Goal: Information Seeking & Learning: Understand process/instructions

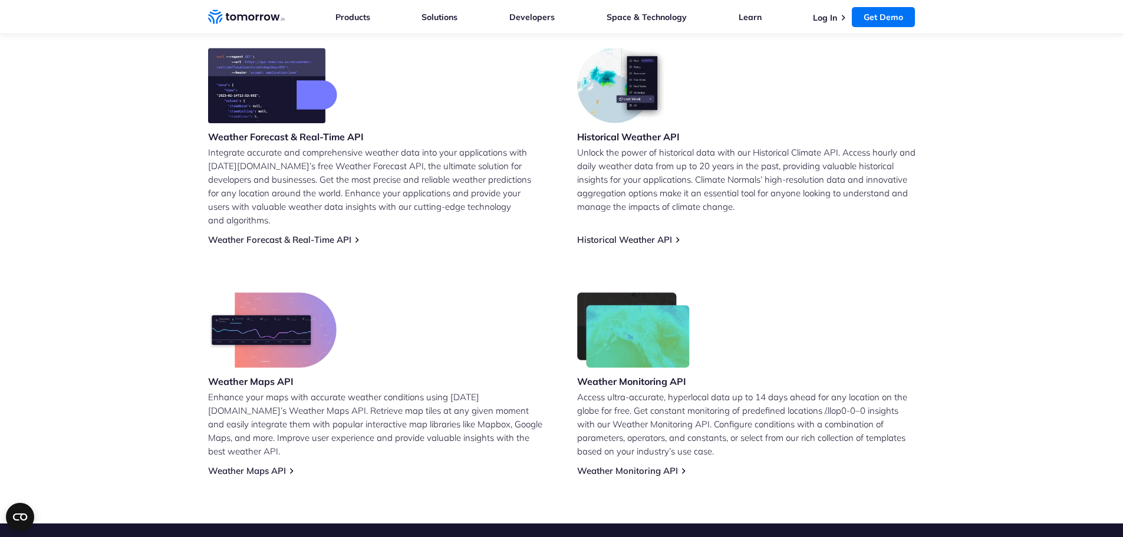
scroll to position [531, 0]
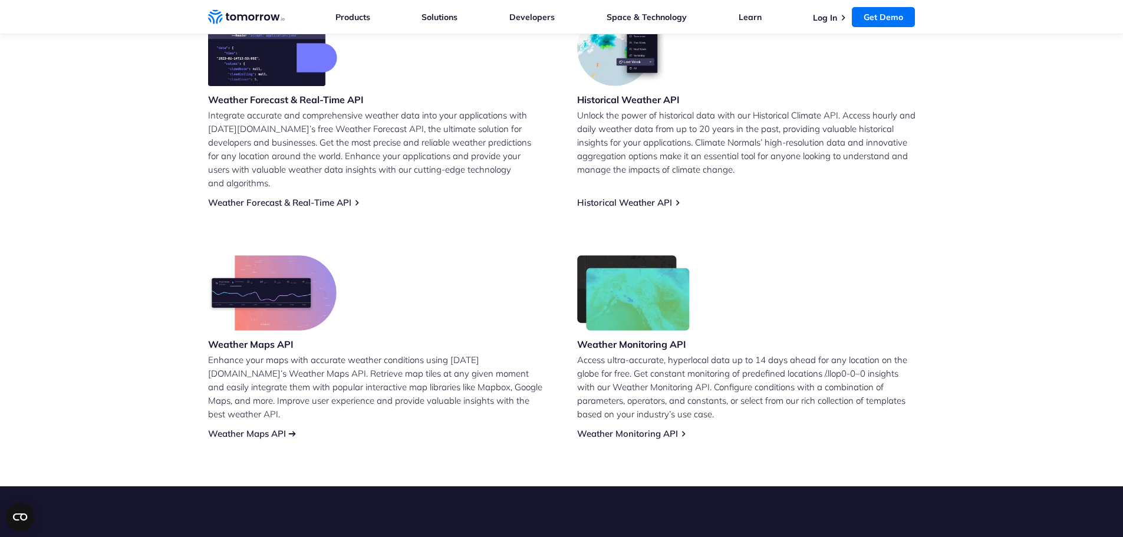
click at [244, 428] on link "Weather Maps API" at bounding box center [247, 433] width 78 height 11
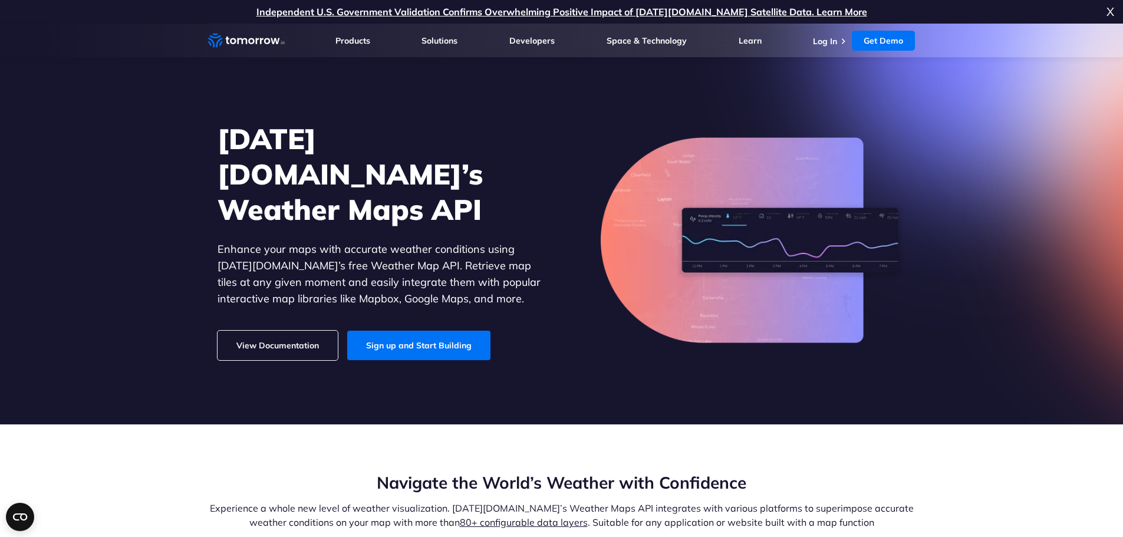
click at [307, 331] on link "View Documentation" at bounding box center [278, 345] width 120 height 29
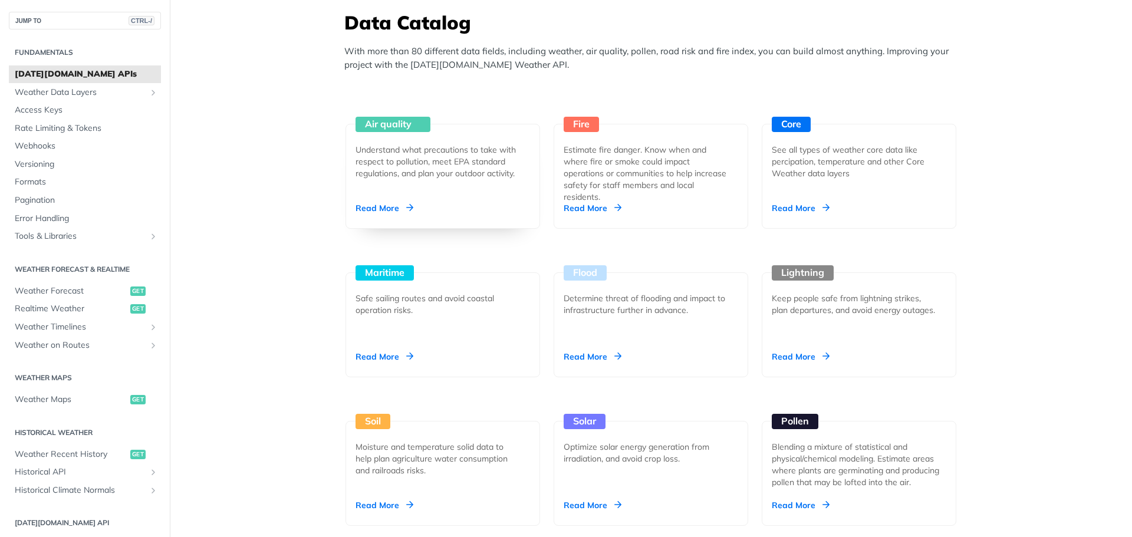
scroll to position [1061, 0]
